Goal: Information Seeking & Learning: Understand process/instructions

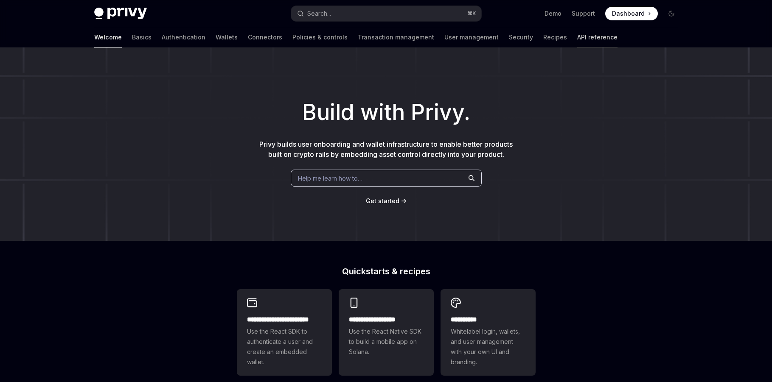
click at [577, 39] on link "API reference" at bounding box center [597, 37] width 40 height 20
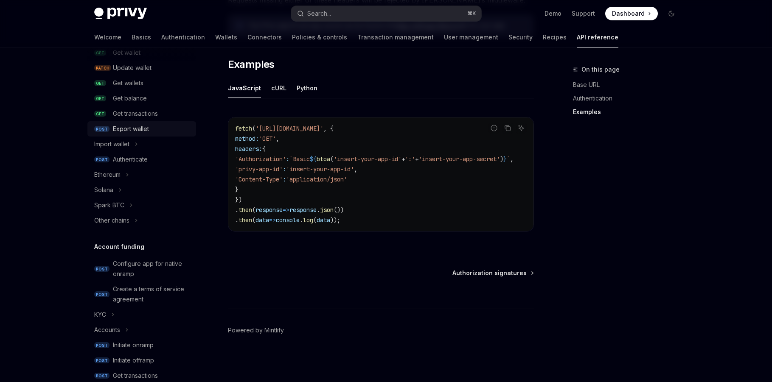
scroll to position [175, 0]
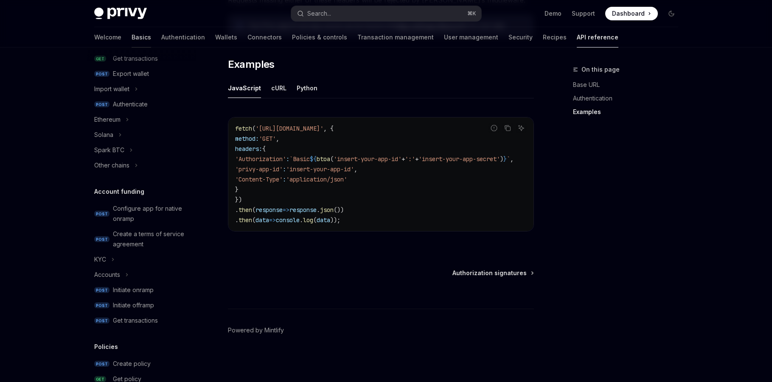
click at [132, 37] on link "Basics" at bounding box center [142, 37] width 20 height 20
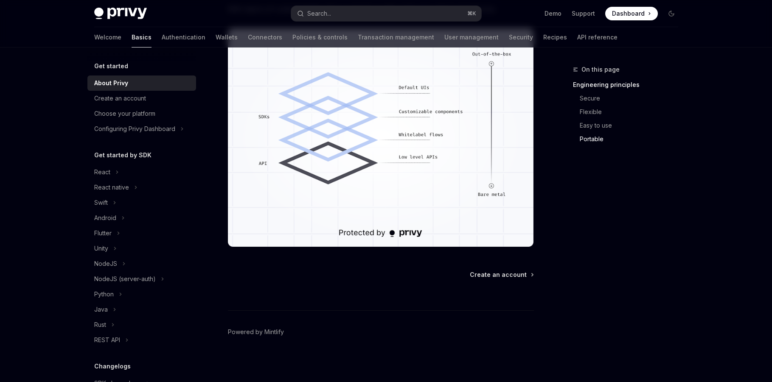
scroll to position [739, 0]
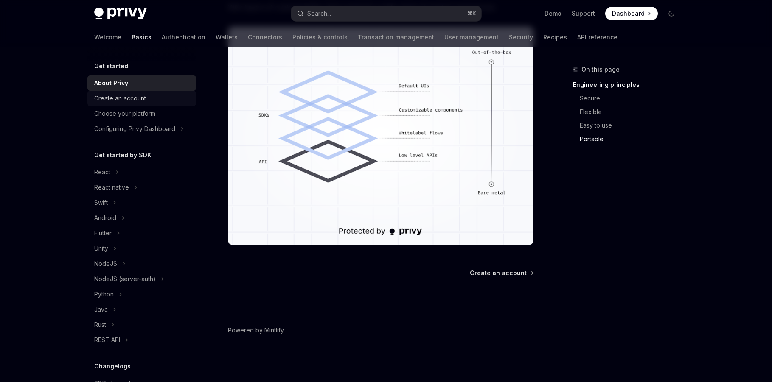
click at [128, 99] on div "Create an account" at bounding box center [120, 98] width 52 height 10
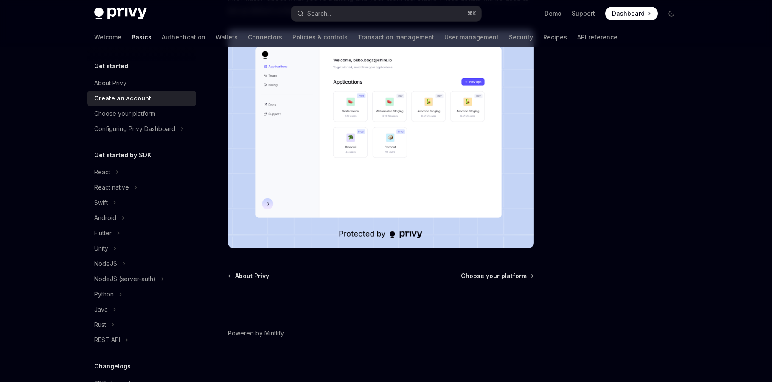
scroll to position [160, 0]
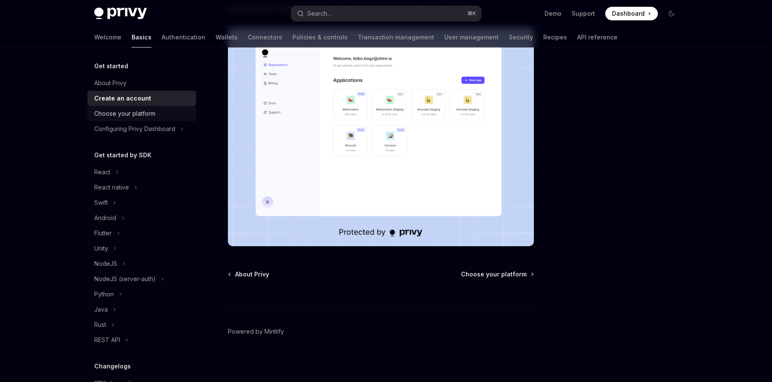
click at [148, 112] on div "Choose your platform" at bounding box center [124, 114] width 61 height 10
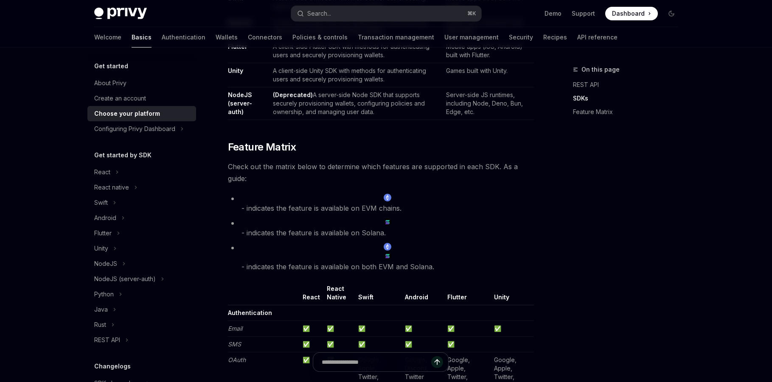
scroll to position [694, 0]
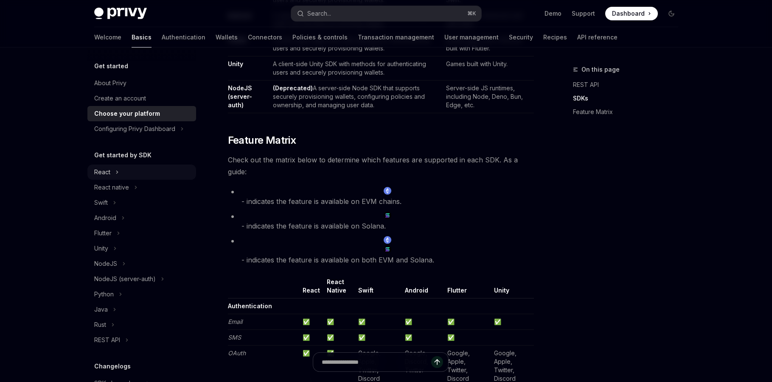
click at [106, 171] on div "React" at bounding box center [102, 172] width 16 height 10
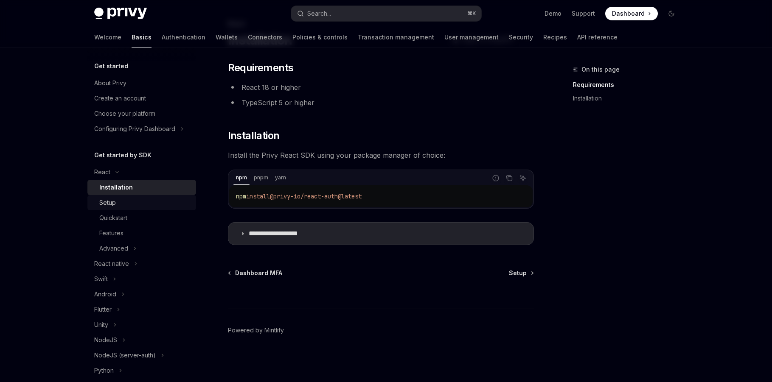
click at [139, 205] on div "Setup" at bounding box center [145, 203] width 92 height 10
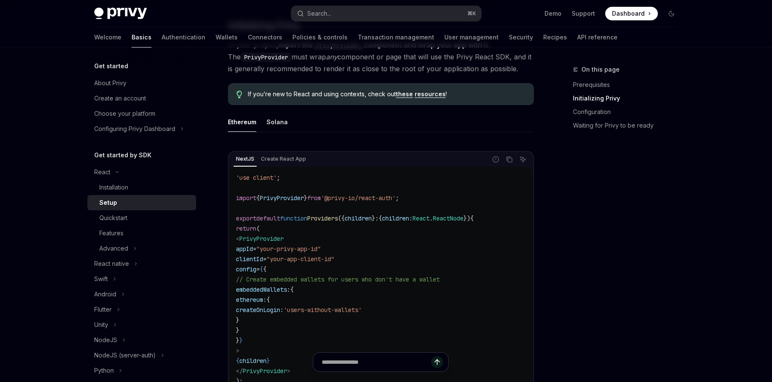
scroll to position [193, 0]
click at [275, 124] on div "Solana" at bounding box center [277, 121] width 21 height 20
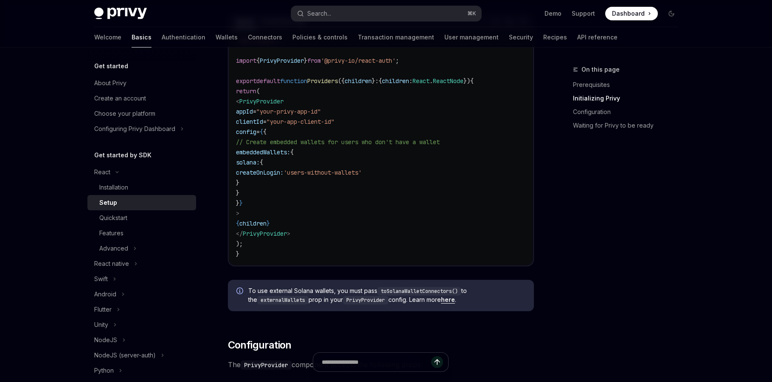
scroll to position [175, 0]
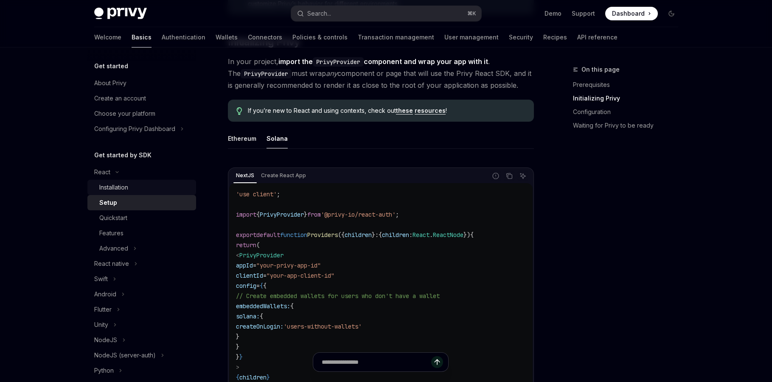
click at [125, 189] on div "Installation" at bounding box center [113, 188] width 29 height 10
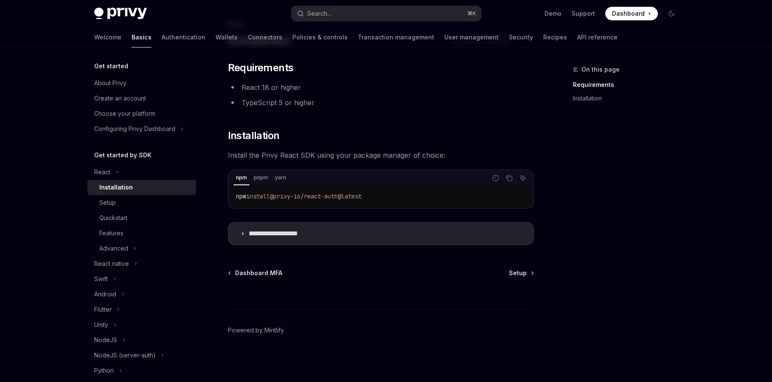
drag, startPoint x: 383, startPoint y: 197, endPoint x: 236, endPoint y: 198, distance: 146.5
click at [236, 198] on code "npm install @privy-io/react-auth@latest" at bounding box center [381, 196] width 290 height 10
copy span "npm install @privy-io/react-auth@latest"
click at [112, 205] on div "Setup" at bounding box center [107, 203] width 17 height 10
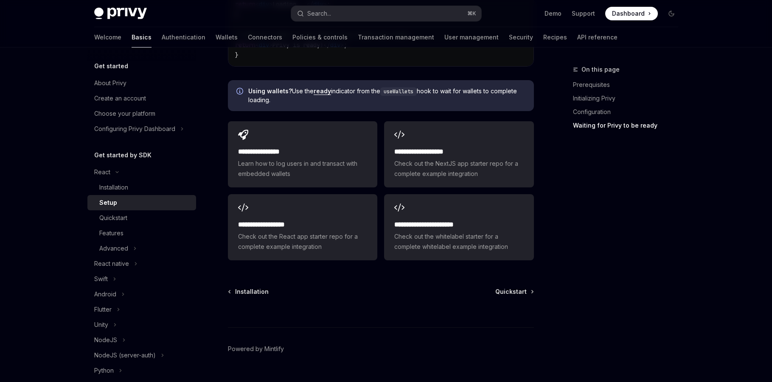
scroll to position [1086, 0]
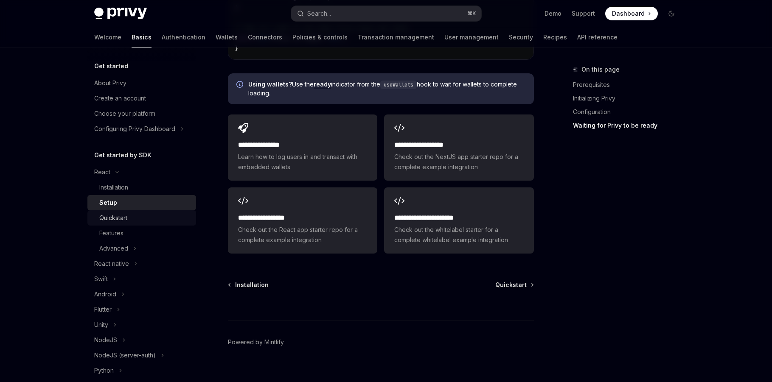
click at [119, 218] on div "Quickstart" at bounding box center [113, 218] width 28 height 10
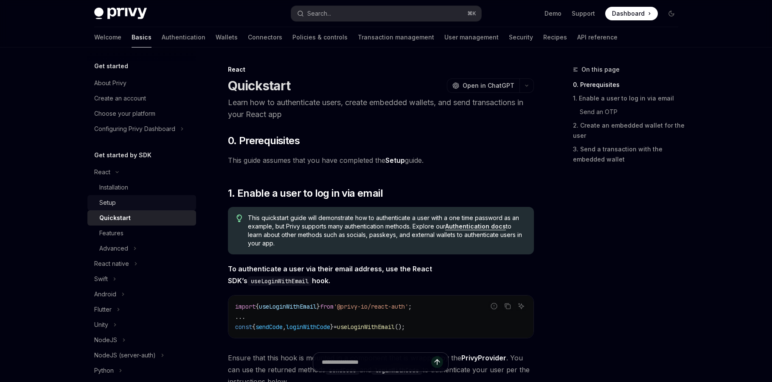
click at [113, 203] on div "Setup" at bounding box center [107, 203] width 17 height 10
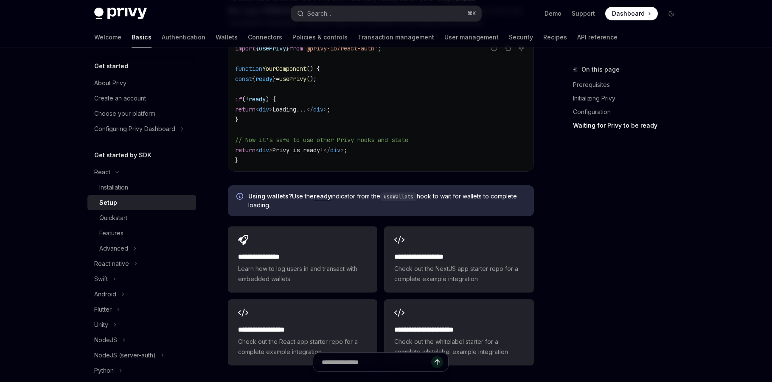
scroll to position [1001, 0]
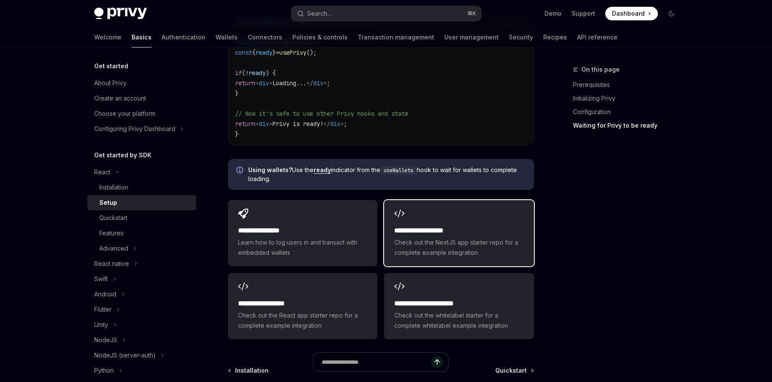
click at [432, 226] on h2 "**********" at bounding box center [458, 231] width 129 height 10
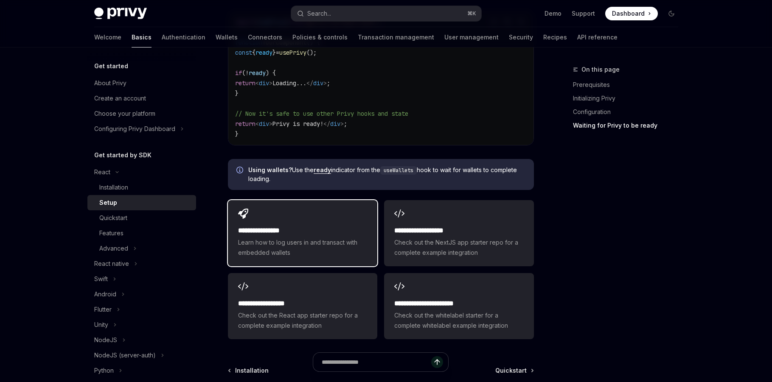
click at [337, 226] on h2 "**********" at bounding box center [302, 231] width 129 height 10
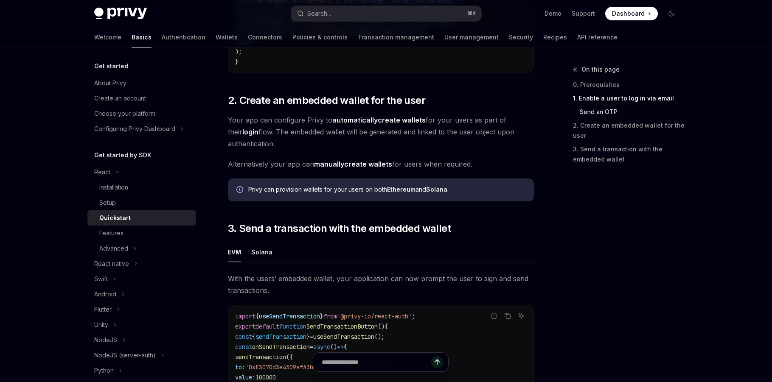
scroll to position [571, 0]
click at [256, 255] on div "Solana" at bounding box center [261, 252] width 21 height 20
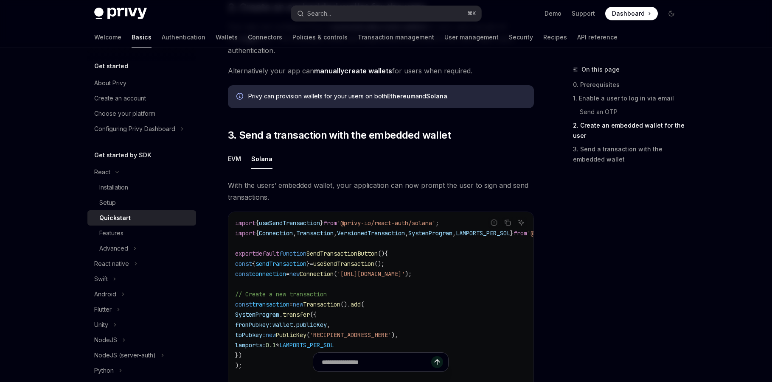
scroll to position [673, 0]
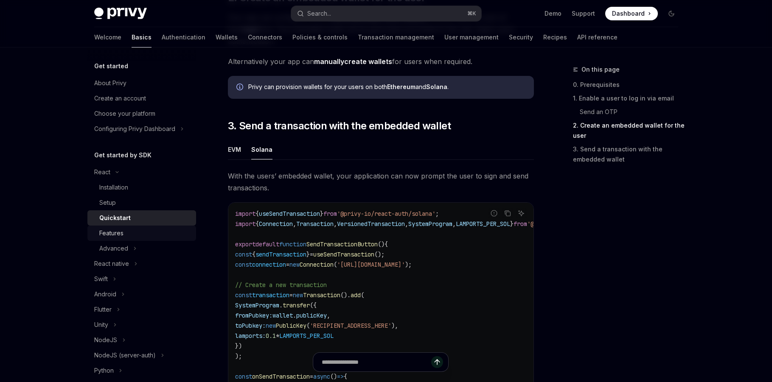
click at [115, 233] on div "Features" at bounding box center [111, 233] width 24 height 10
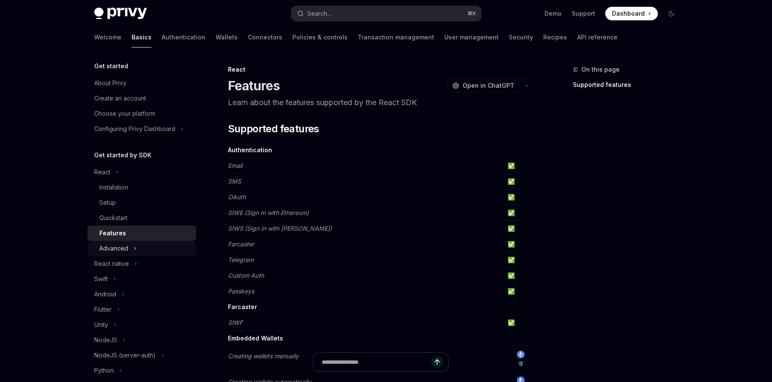
click at [112, 247] on div "Advanced" at bounding box center [113, 249] width 29 height 10
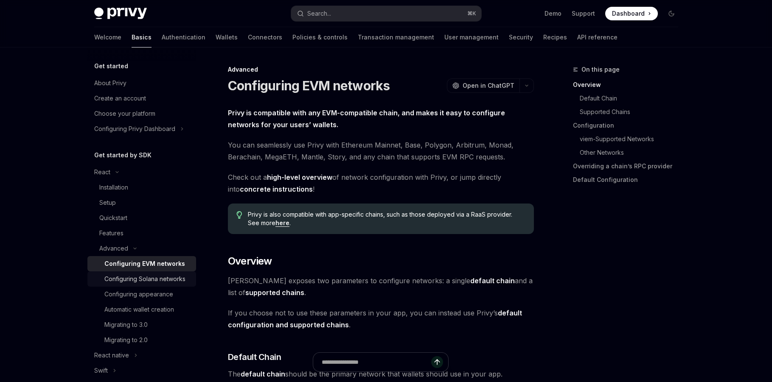
click at [123, 276] on div "Configuring Solana networks" at bounding box center [144, 279] width 81 height 10
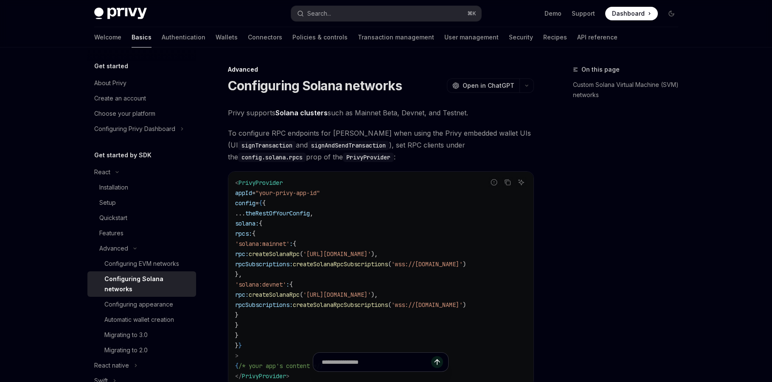
type textarea "*"
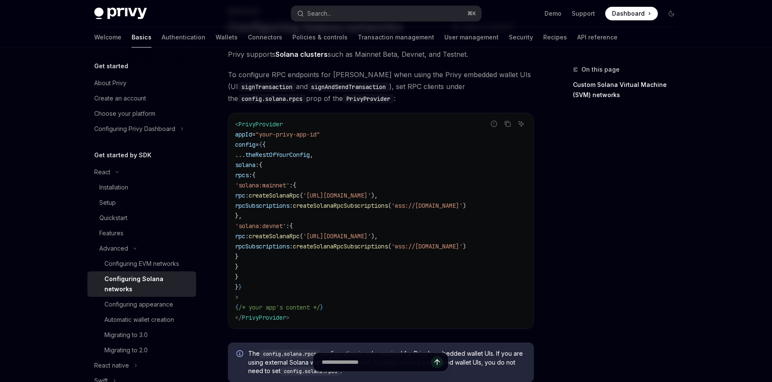
scroll to position [62, 0]
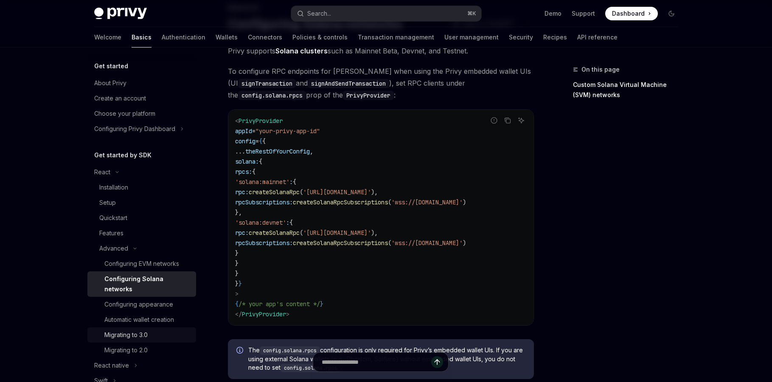
click at [136, 330] on div "Migrating to 3.0" at bounding box center [125, 335] width 43 height 10
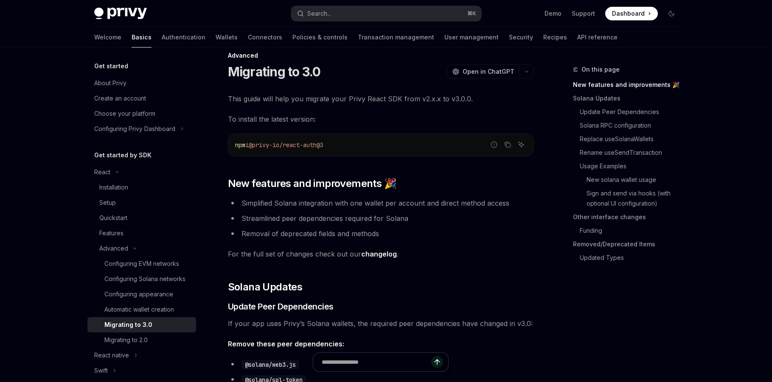
scroll to position [13, 0]
drag, startPoint x: 348, startPoint y: 143, endPoint x: 235, endPoint y: 148, distance: 113.4
click at [235, 148] on code "npm i @privy-io/react-auth@3" at bounding box center [381, 146] width 292 height 10
copy span "npm i @privy-io/react-auth@3"
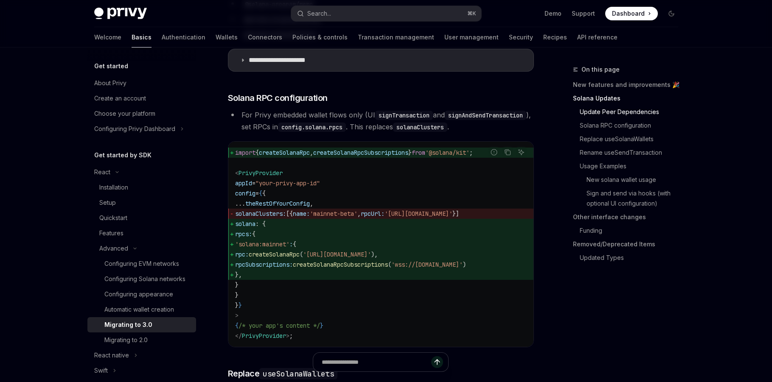
scroll to position [444, 0]
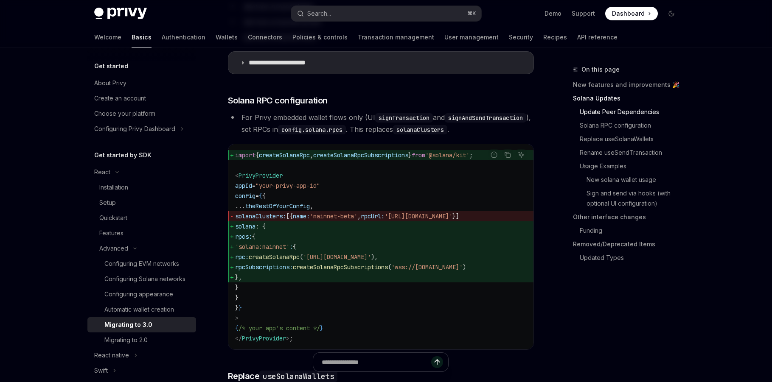
click at [499, 205] on code "import { createSolanaRpc , createSolanaRpcSubscriptions } from '@solana/kit' ; …" at bounding box center [381, 247] width 292 height 194
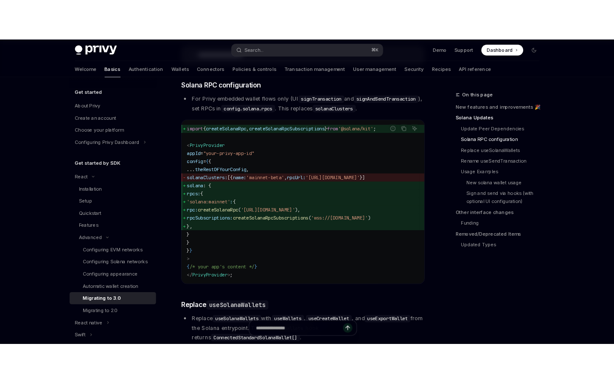
scroll to position [488, 0]
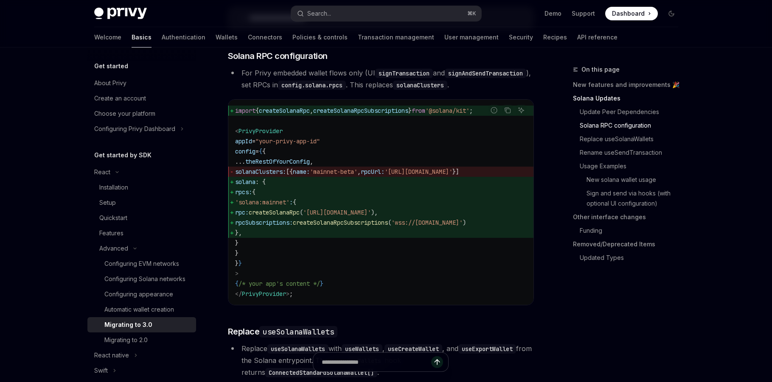
drag, startPoint x: 287, startPoint y: 245, endPoint x: 229, endPoint y: 190, distance: 80.2
click at [235, 190] on code "import { createSolanaRpc , createSolanaRpcSubscriptions } from '@solana/kit' ; …" at bounding box center [381, 203] width 292 height 194
copy code "solana : { rpcs: { 'solana:mainnet' : { rpc: createSolanaRpc ( 'https://api.mai…"
click at [407, 157] on code "import { createSolanaRpc , createSolanaRpcSubscriptions } from '@solana/kit' ; …" at bounding box center [381, 203] width 292 height 194
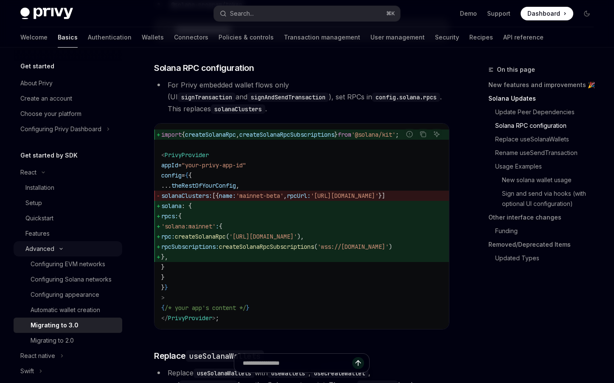
click at [49, 245] on div "Advanced" at bounding box center [39, 249] width 29 height 10
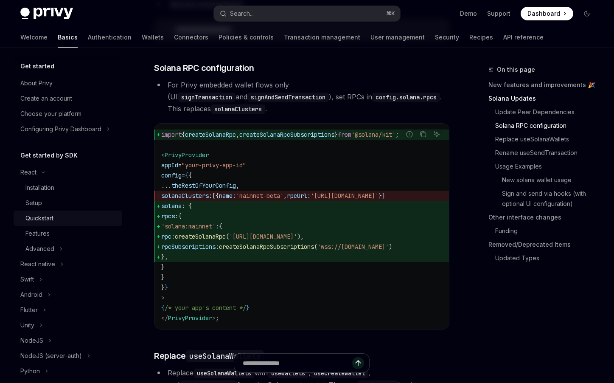
click at [42, 220] on div "Quickstart" at bounding box center [39, 218] width 28 height 10
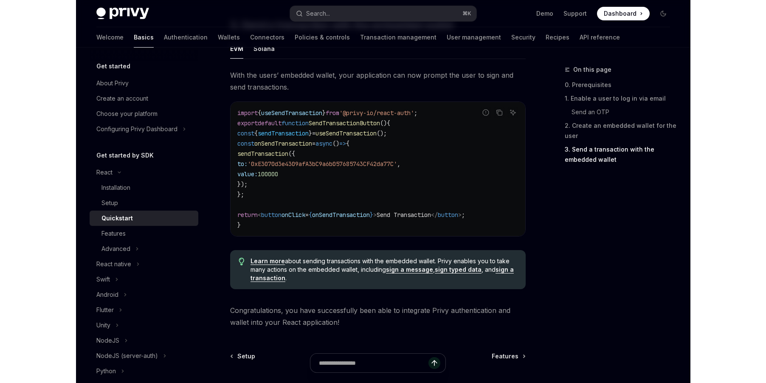
scroll to position [781, 0]
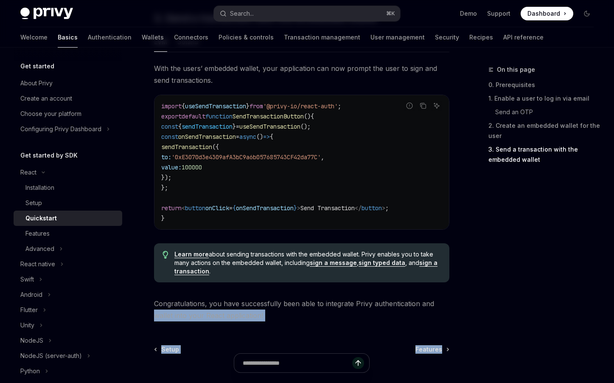
drag, startPoint x: 1, startPoint y: 375, endPoint x: -66, endPoint y: 321, distance: 86.6
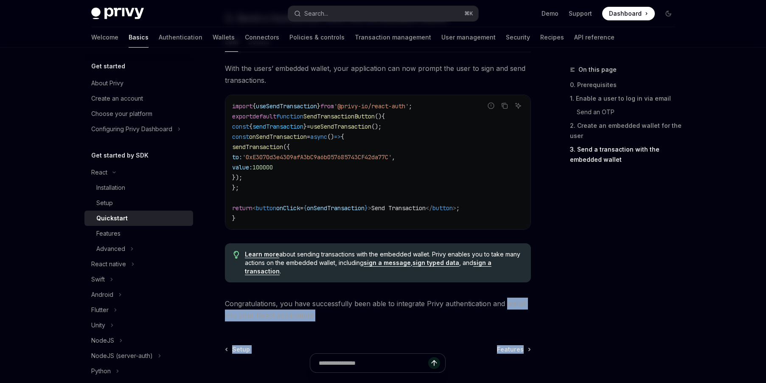
type textarea "*"
